Goal: Information Seeking & Learning: Learn about a topic

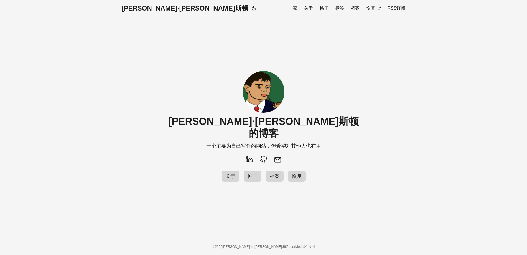
click at [365, 122] on main "格雷格·希尔斯顿的博客 一个主要为自己写作的网站，但希望对其他人也有用 关于 帖子 档案 恢复" at bounding box center [263, 128] width 213 height 222
click at [365, 78] on main "格雷格·希尔斯顿的博客 一个主要为自己写作的网站，但希望对其他人也有用 关于 帖子 档案 恢复" at bounding box center [263, 128] width 213 height 222
click at [309, 9] on font "关于" at bounding box center [308, 8] width 9 height 5
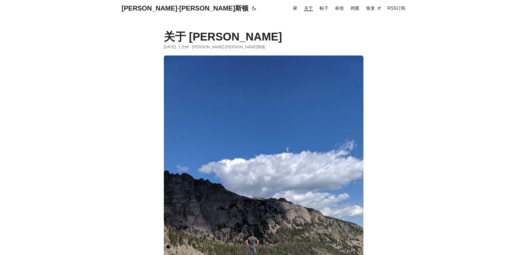
click at [326, 11] on link "帖子" at bounding box center [324, 8] width 9 height 17
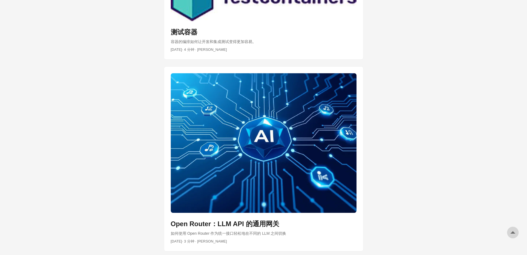
scroll to position [460, 0]
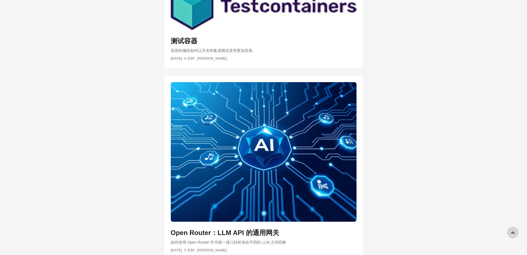
click at [254, 122] on link "发布指向 Open Router 的链接：LLM API 的通用网关" at bounding box center [263, 167] width 199 height 184
